Goal: Task Accomplishment & Management: Complete application form

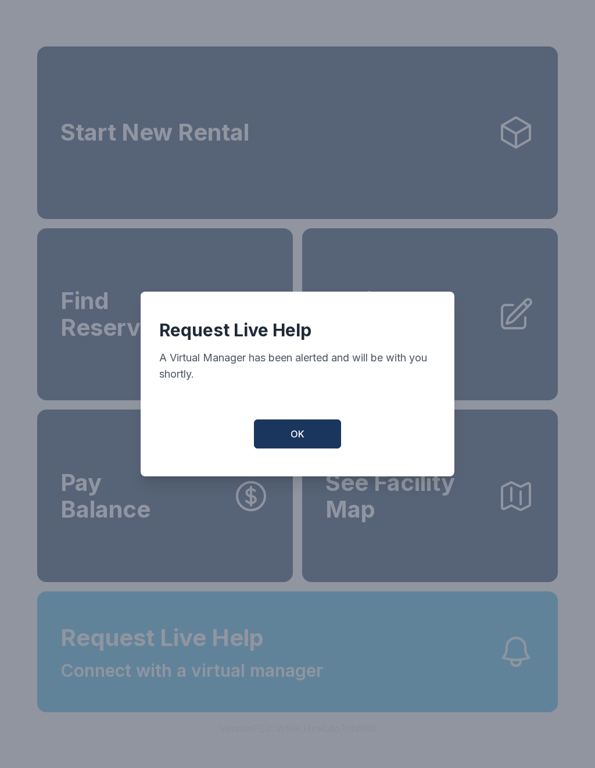
click at [299, 441] on span "OK" at bounding box center [297, 434] width 14 height 14
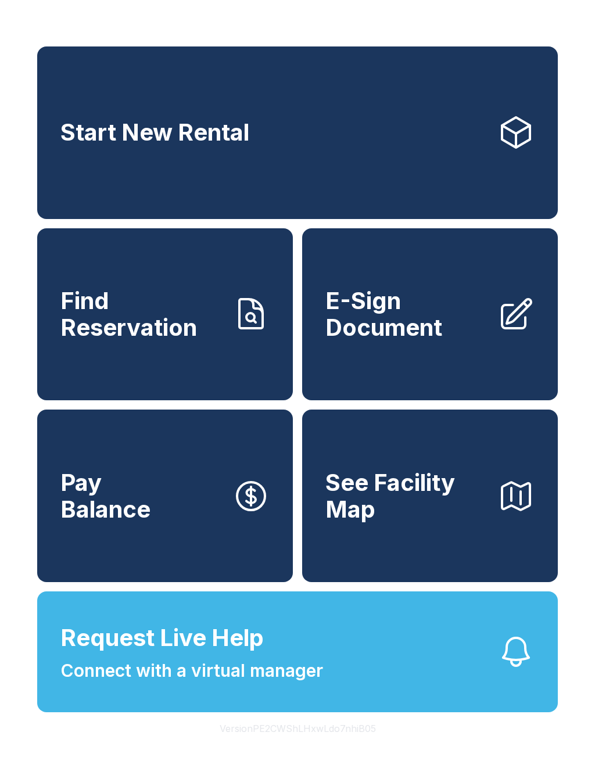
click at [415, 336] on span "E-Sign Document" at bounding box center [406, 313] width 163 height 53
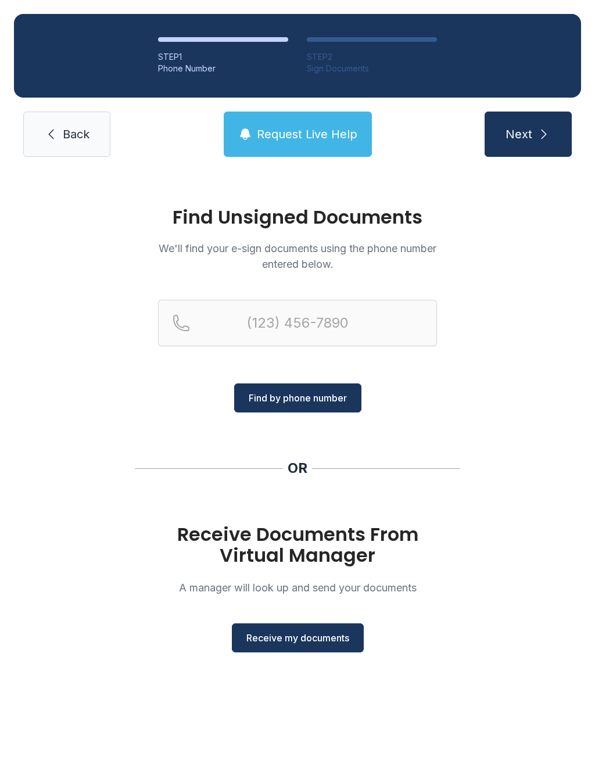
click at [311, 634] on span "Receive my documents" at bounding box center [297, 638] width 103 height 14
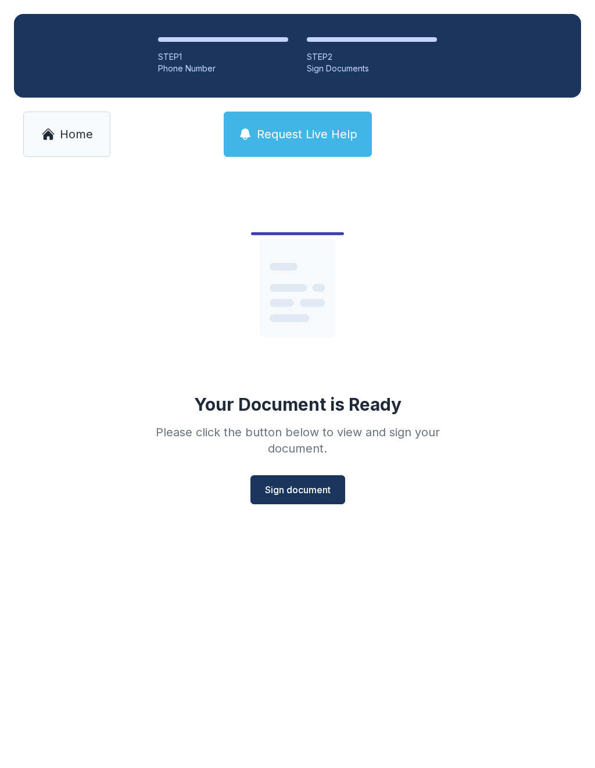
click at [278, 492] on span "Sign document" at bounding box center [298, 489] width 66 height 14
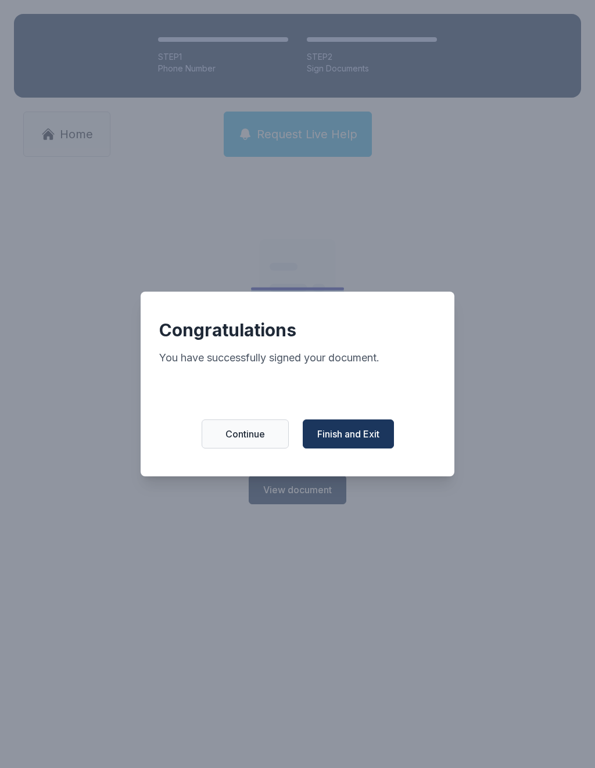
click at [318, 441] on span "Finish and Exit" at bounding box center [348, 434] width 62 height 14
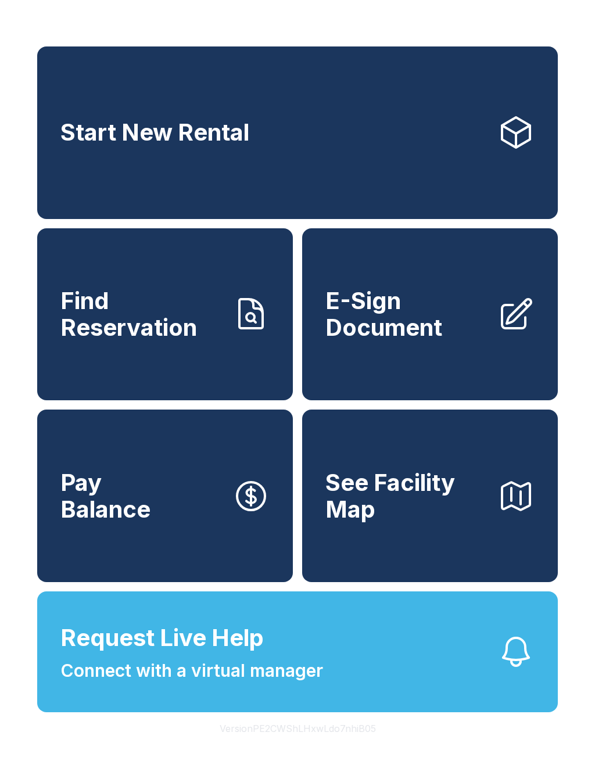
click at [505, 322] on icon at bounding box center [515, 314] width 37 height 37
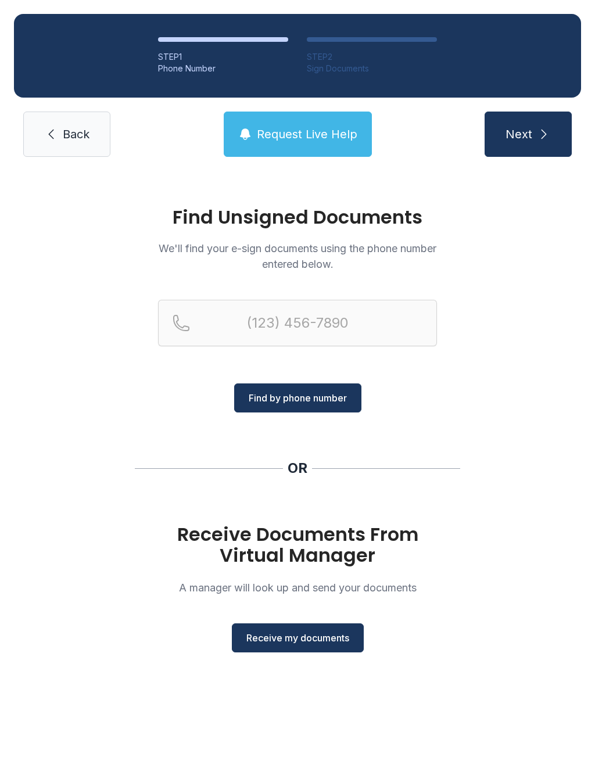
click at [306, 644] on button "Receive my documents" at bounding box center [298, 637] width 132 height 29
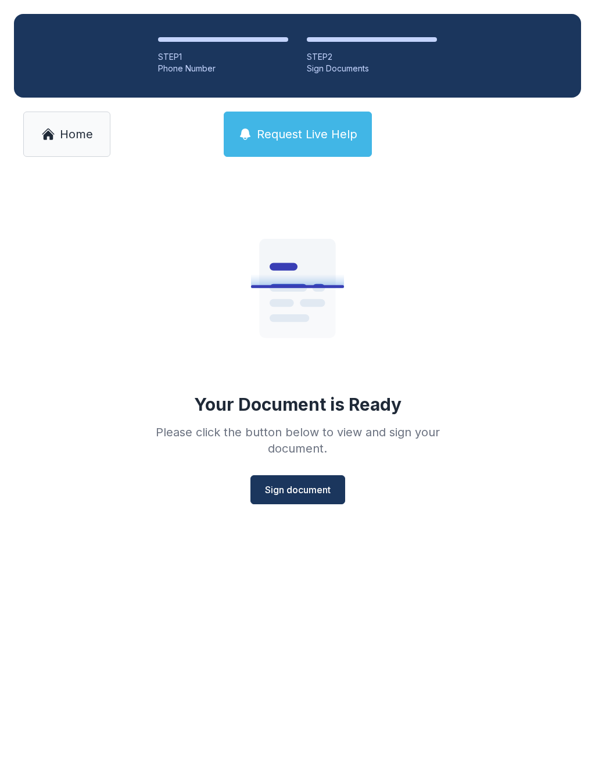
click at [304, 488] on span "Sign document" at bounding box center [298, 489] width 66 height 14
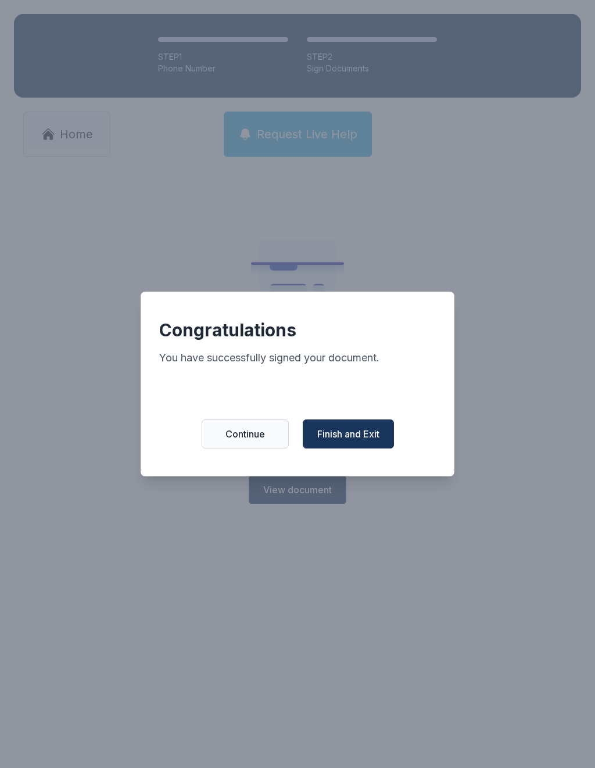
click at [253, 432] on button "Continue" at bounding box center [244, 433] width 87 height 29
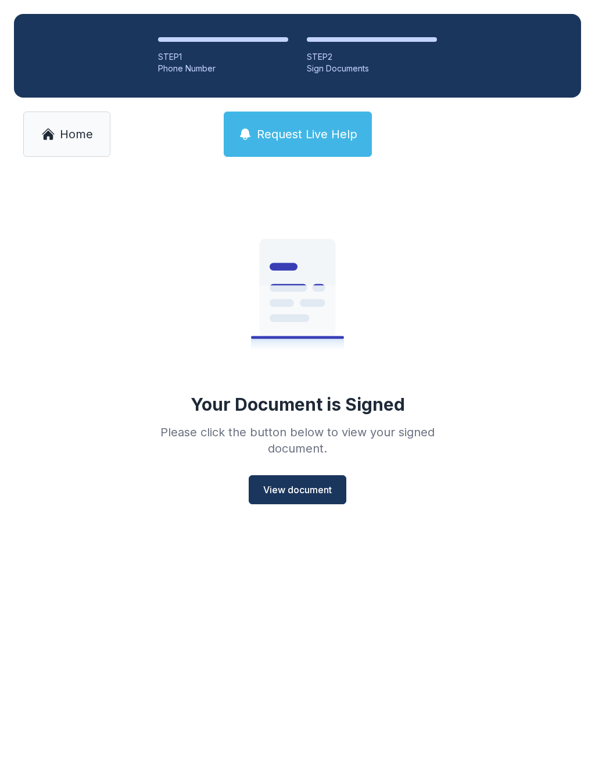
click at [79, 117] on link "Home" at bounding box center [66, 133] width 87 height 45
